Goal: Navigation & Orientation: Find specific page/section

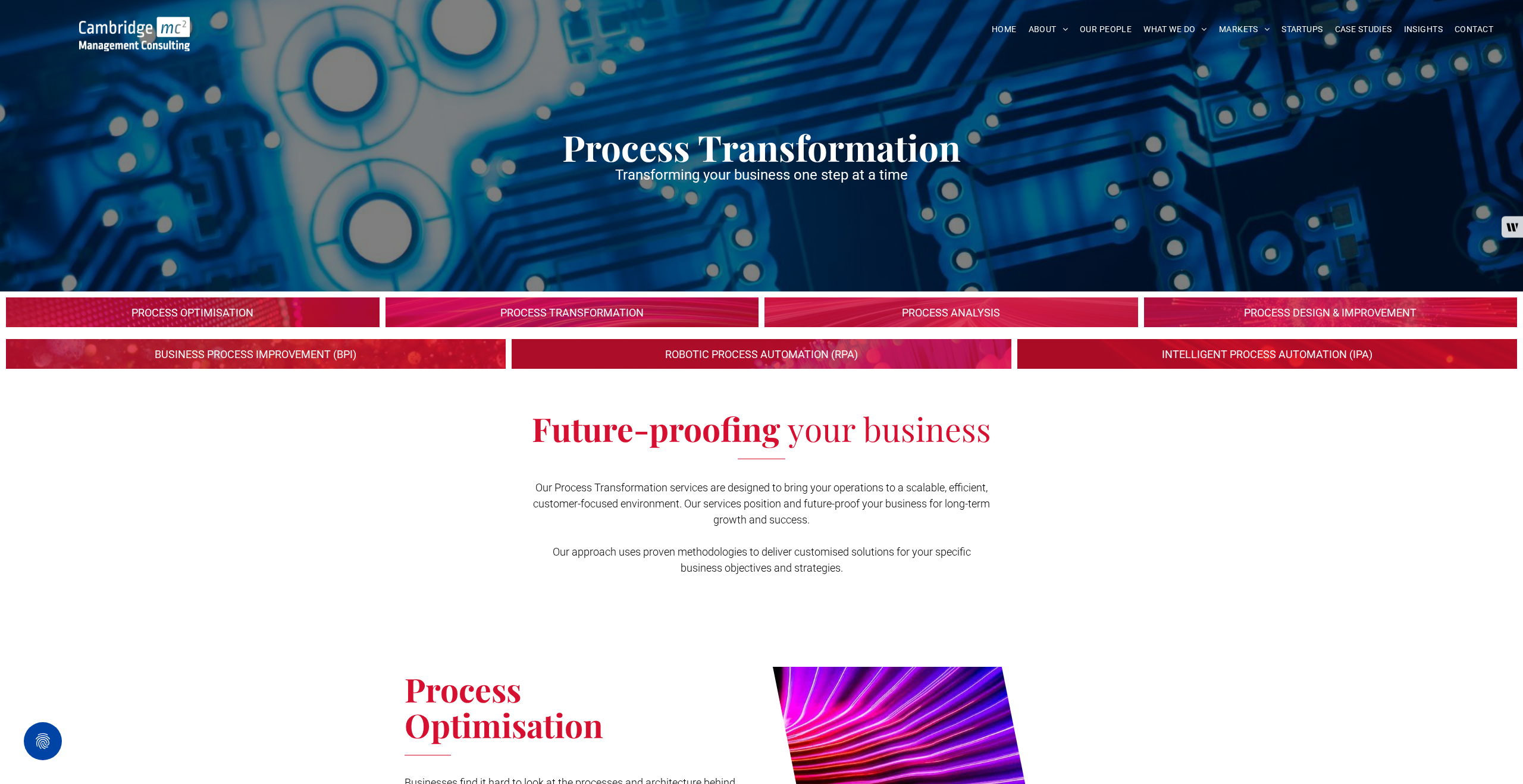
click at [518, 313] on link at bounding box center [571, 312] width 396 height 31
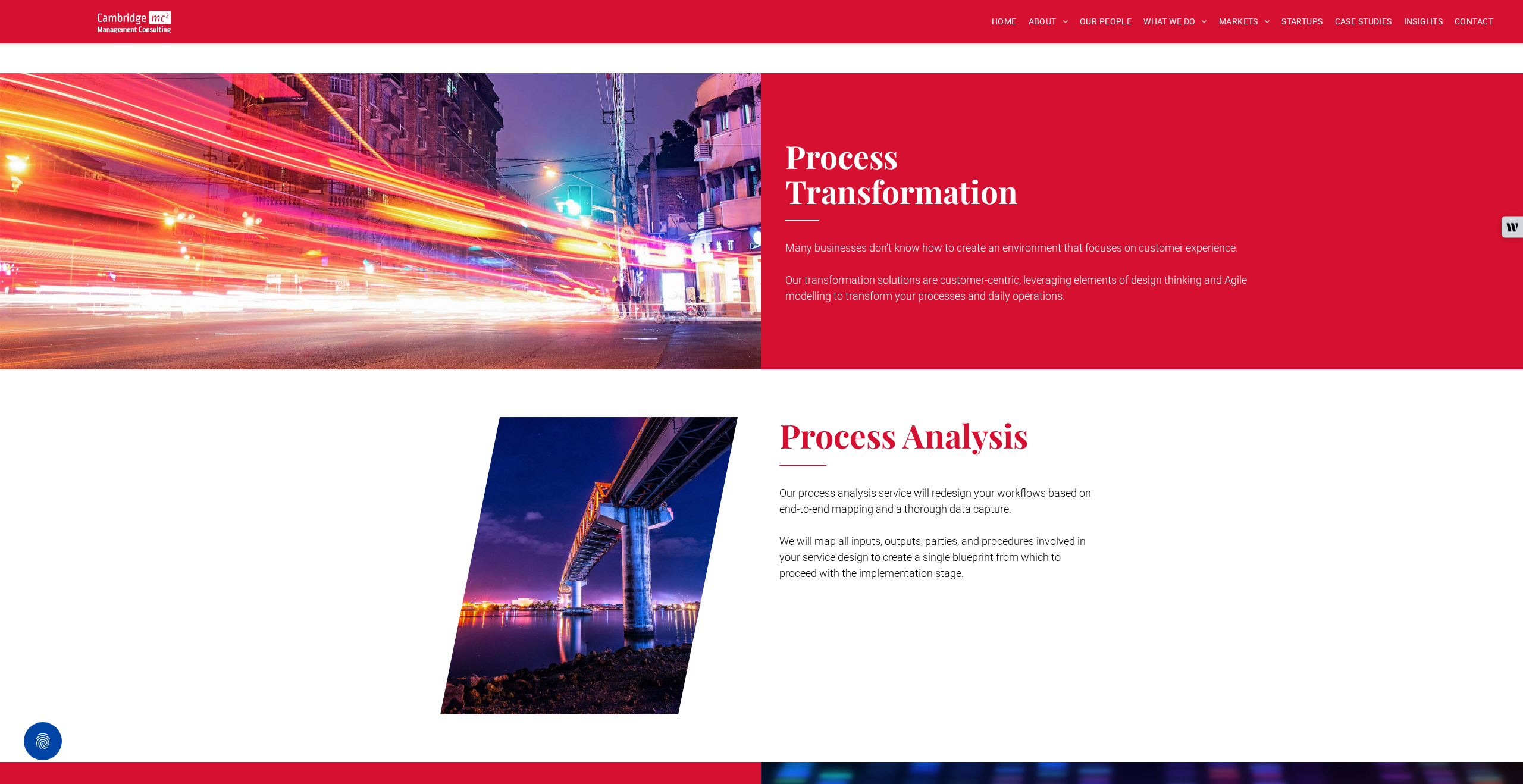
scroll to position [953, 0]
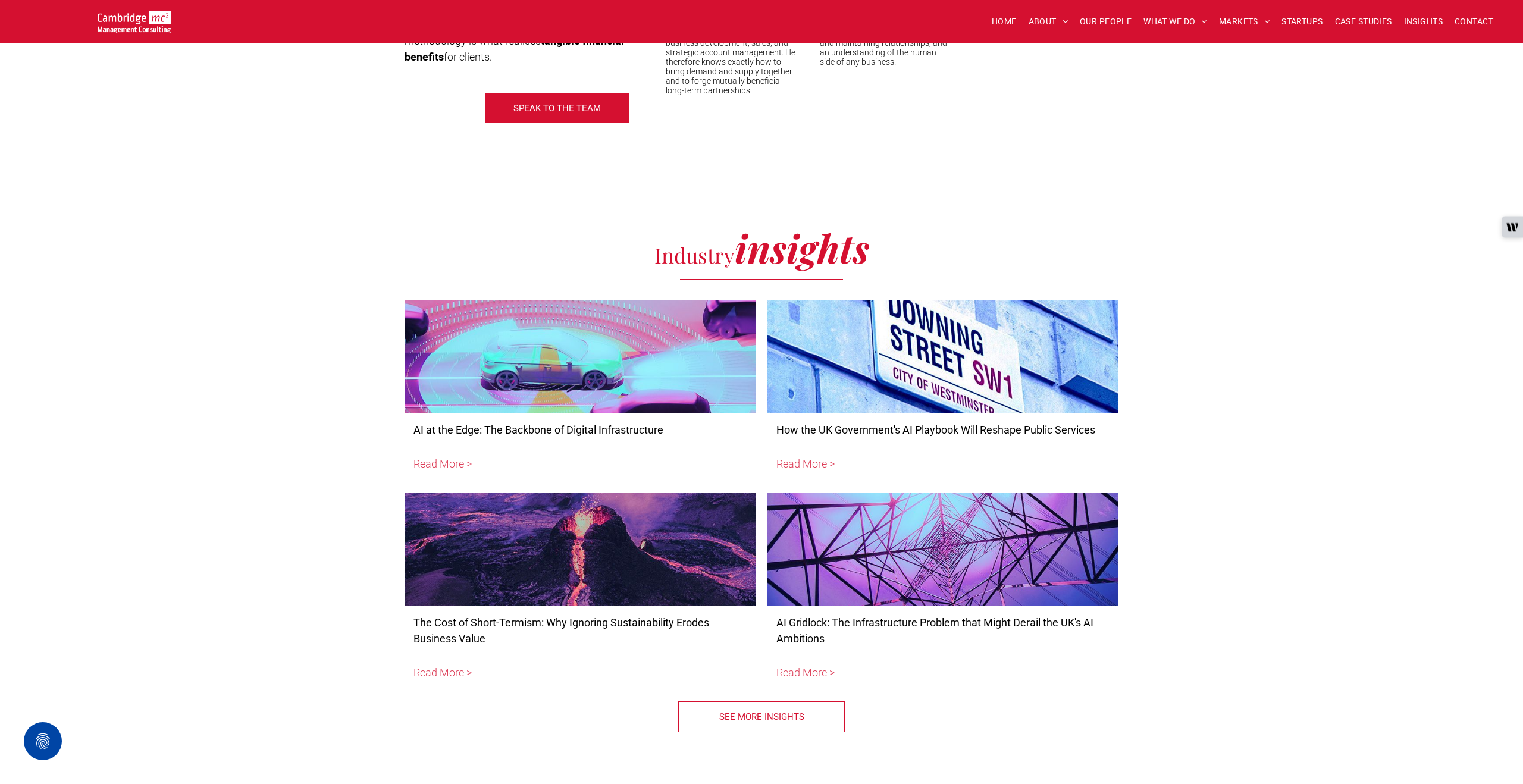
scroll to position [4094, 0]
